Goal: Task Accomplishment & Management: Use online tool/utility

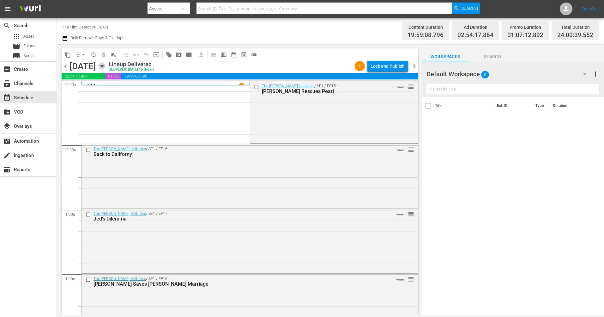
click at [103, 66] on icon "button" at bounding box center [102, 66] width 3 height 2
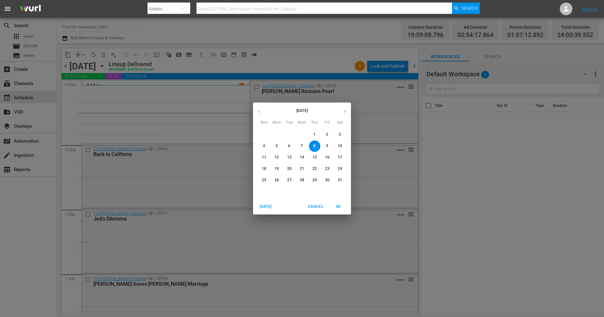
click at [343, 113] on icon "button" at bounding box center [345, 111] width 5 height 5
click at [344, 113] on icon "button" at bounding box center [345, 111] width 5 height 5
click at [338, 156] on p "20" at bounding box center [340, 157] width 4 height 5
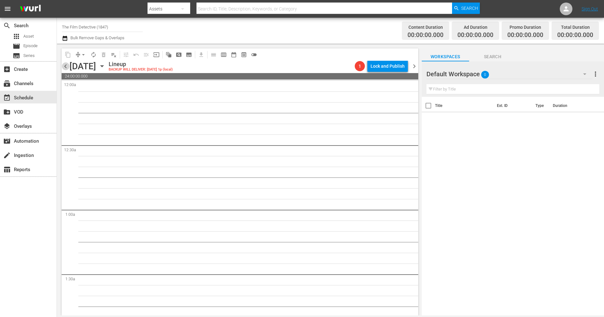
click at [66, 68] on span "chevron_left" at bounding box center [66, 66] width 8 height 8
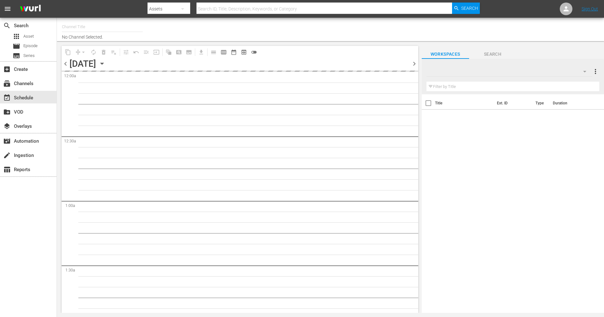
type input "The Film Detective (1847)"
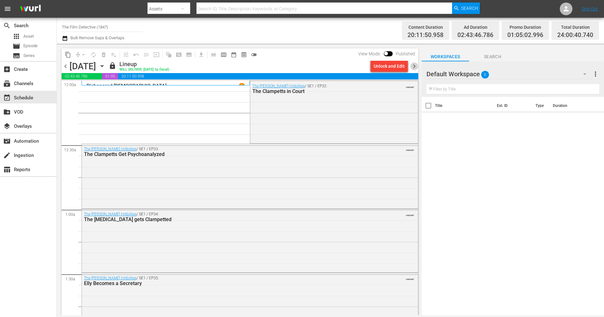
click at [414, 67] on span "chevron_right" at bounding box center [415, 66] width 8 height 8
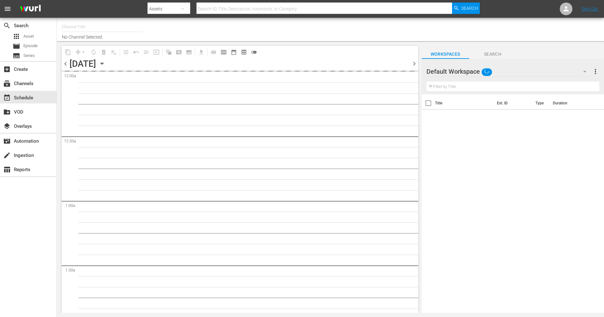
type input "The Film Detective (1847)"
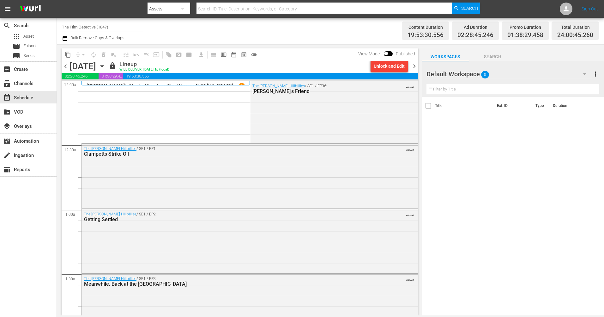
click at [416, 67] on span "chevron_right" at bounding box center [415, 66] width 8 height 8
